Goal: Information Seeking & Learning: Learn about a topic

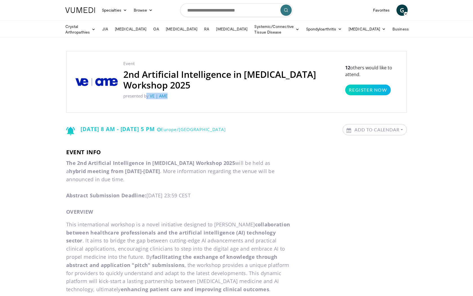
drag, startPoint x: 177, startPoint y: 93, endPoint x: 119, endPoint y: 97, distance: 57.6
click at [119, 97] on div "Event 2nd Artificial Intelligence in Infectious Diseases Workshop 2025 presente…" at bounding box center [231, 81] width 227 height 43
copy p "presented by VE | AME"
click at [257, 8] on input "Search topics, interventions" at bounding box center [236, 10] width 113 height 14
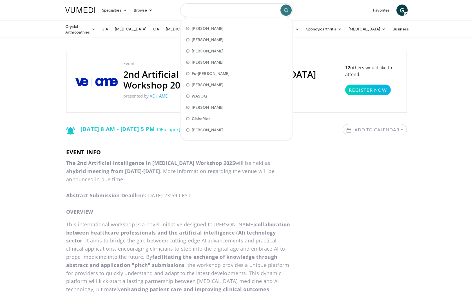
paste input "**********"
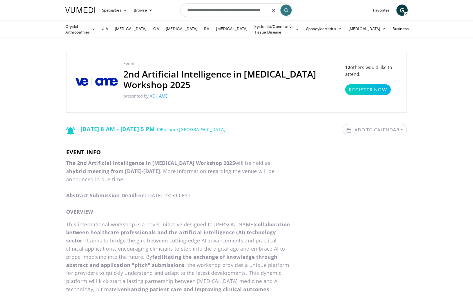
type input "**********"
click at [285, 10] on icon "submit" at bounding box center [286, 10] width 5 height 5
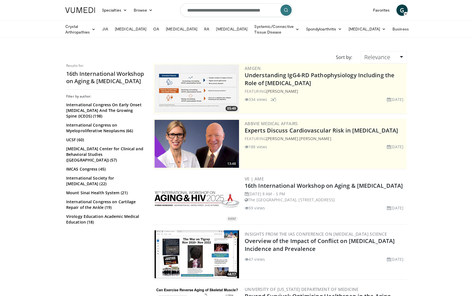
click at [202, 205] on img at bounding box center [197, 199] width 84 height 16
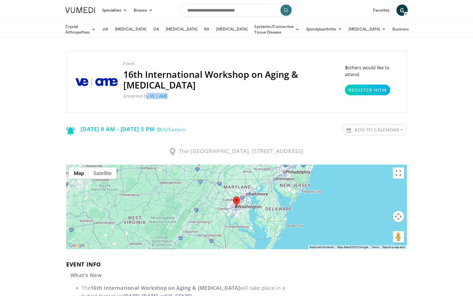
drag, startPoint x: 160, startPoint y: 84, endPoint x: 183, endPoint y: 84, distance: 22.5
click at [184, 93] on p "presented by VE | AME" at bounding box center [231, 96] width 216 height 6
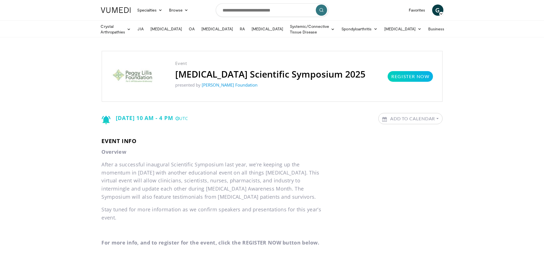
click at [164, 73] on div "Event C. diff Scientific Symposium 2025 presented by Peggy Lillis Foundation Re…" at bounding box center [272, 76] width 341 height 51
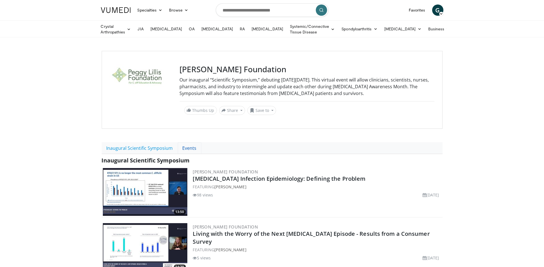
click at [189, 146] on link "Events" at bounding box center [190, 148] width 24 height 12
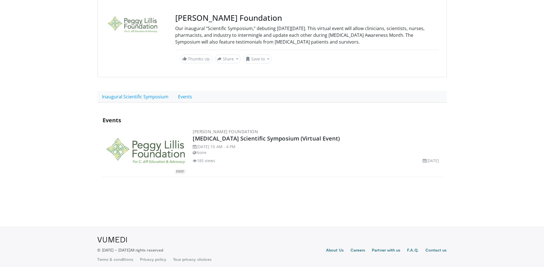
scroll to position [53, 0]
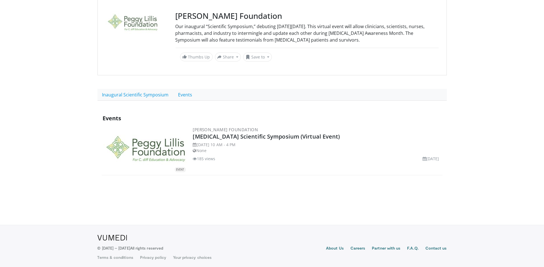
click at [163, 146] on img at bounding box center [145, 150] width 84 height 30
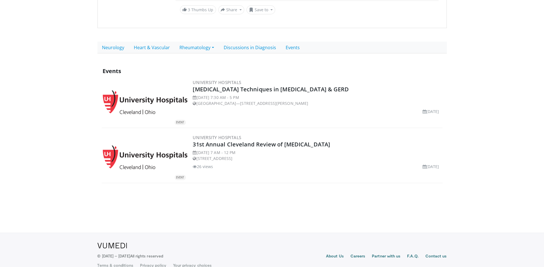
scroll to position [172, 0]
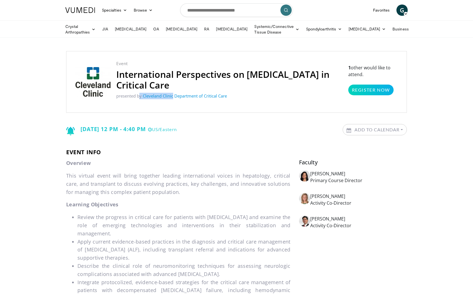
drag, startPoint x: 116, startPoint y: 95, endPoint x: 174, endPoint y: 97, distance: 58.3
click at [174, 97] on div "Event International Perspectives on [MEDICAL_DATA] in Critical Care presented b…" at bounding box center [230, 81] width 238 height 43
copy p "presented by Cleveland Clinic"
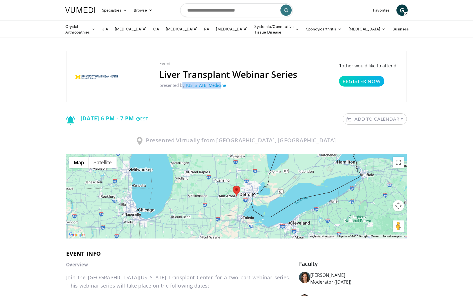
drag, startPoint x: 162, startPoint y: 83, endPoint x: 233, endPoint y: 86, distance: 71.3
click at [233, 86] on div "Event Liver Transplant Webinar Series presented by [US_STATE] Medicine" at bounding box center [228, 76] width 149 height 32
copy p "presented by [US_STATE] Medicine"
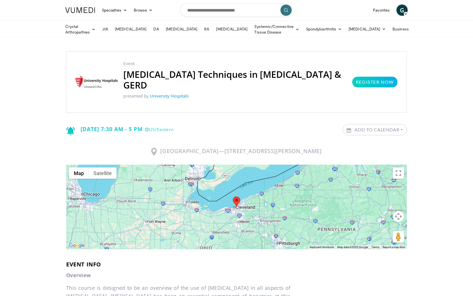
click at [128, 90] on div "Event Endoscopic Techniques in Bariatric Surgery & GERD presented by University…" at bounding box center [235, 81] width 235 height 43
drag, startPoint x: 124, startPoint y: 85, endPoint x: 199, endPoint y: 86, distance: 74.6
click at [199, 93] on p "presented by University Hospitals" at bounding box center [234, 96] width 223 height 6
copy p "presented by University Hospitals"
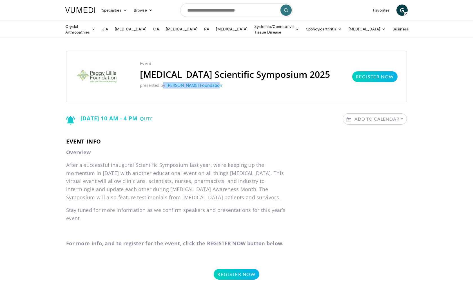
drag, startPoint x: 166, startPoint y: 85, endPoint x: 249, endPoint y: 87, distance: 83.4
click at [249, 87] on div "Event [MEDICAL_DATA] Scientific Symposium 2025 presented by [PERSON_NAME] Found…" at bounding box center [234, 76] width 201 height 32
copy p "presented by [PERSON_NAME] Foundation"
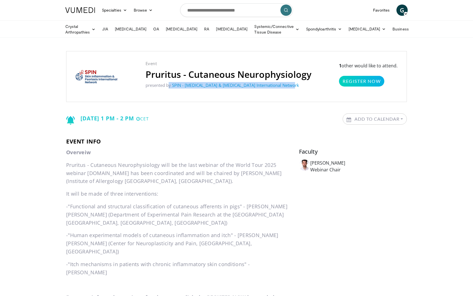
drag, startPoint x: 144, startPoint y: 85, endPoint x: 305, endPoint y: 86, distance: 160.8
click at [305, 86] on div "Event Pruritus - Cutaneous Neurophysiology presented by SPIN - Skin Inflammatio…" at bounding box center [228, 76] width 177 height 32
copy p "presented by SPIN - Skin Inflammation & Psoriasis International Network"
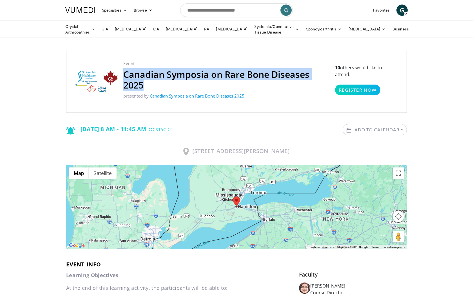
drag, startPoint x: 153, startPoint y: 85, endPoint x: 124, endPoint y: 72, distance: 31.2
click at [124, 72] on h2 "Canadian Symposia on Rare Bone Diseases 2025" at bounding box center [226, 79] width 206 height 21
copy h2 "Canadian Symposia on Rare Bone Diseases 2025"
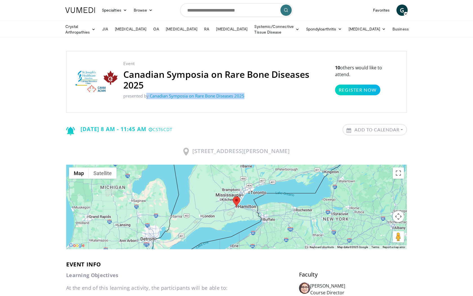
drag, startPoint x: 258, startPoint y: 94, endPoint x: 121, endPoint y: 95, distance: 137.7
click at [121, 95] on div "Event Canadian Symposia on Rare Bone Diseases 2025 presented by Canadian Sympos…" at bounding box center [226, 81] width 217 height 43
